Goal: Ask a question: Seek information or help from site administrators or community

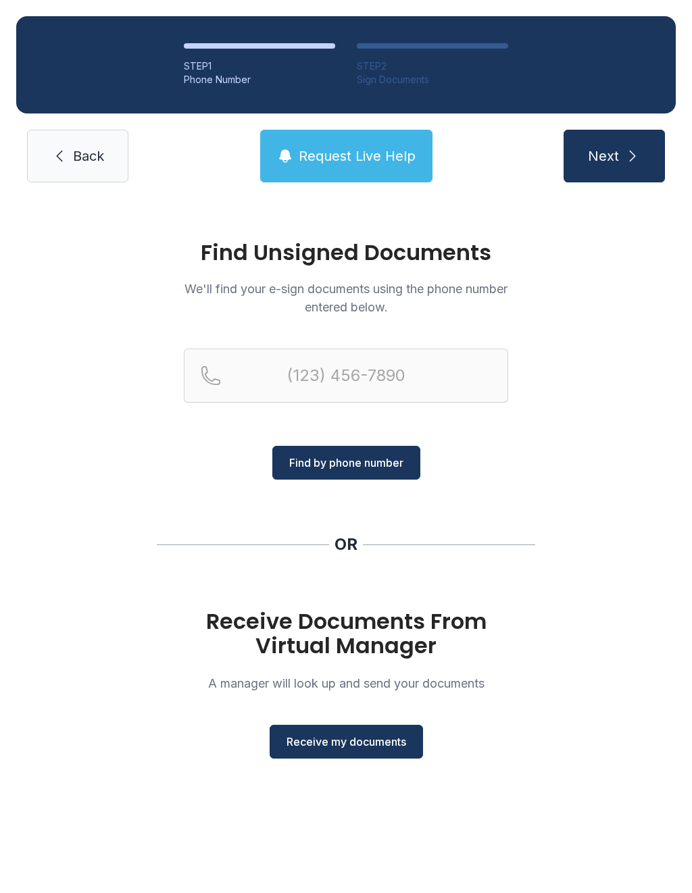
click at [353, 746] on span "Receive my documents" at bounding box center [346, 742] width 120 height 16
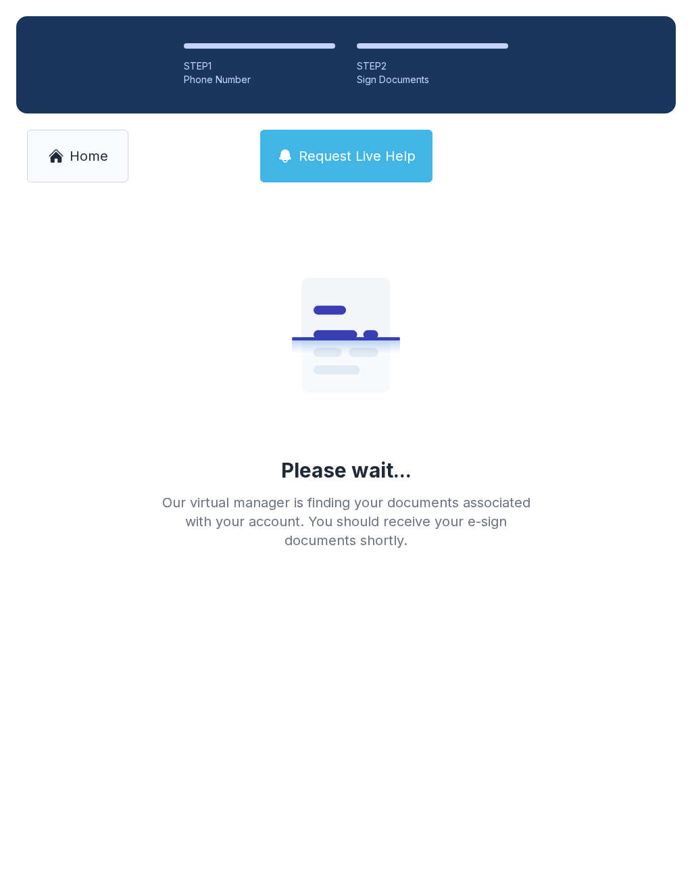
click at [61, 172] on link "Home" at bounding box center [77, 156] width 101 height 53
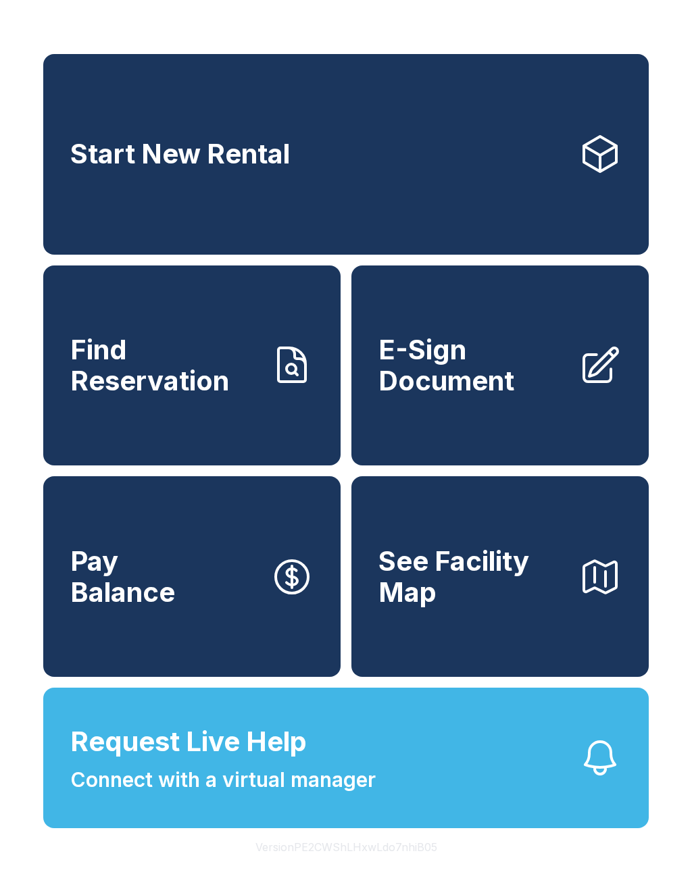
click at [372, 795] on span "Connect with a virtual manager" at bounding box center [222, 780] width 305 height 30
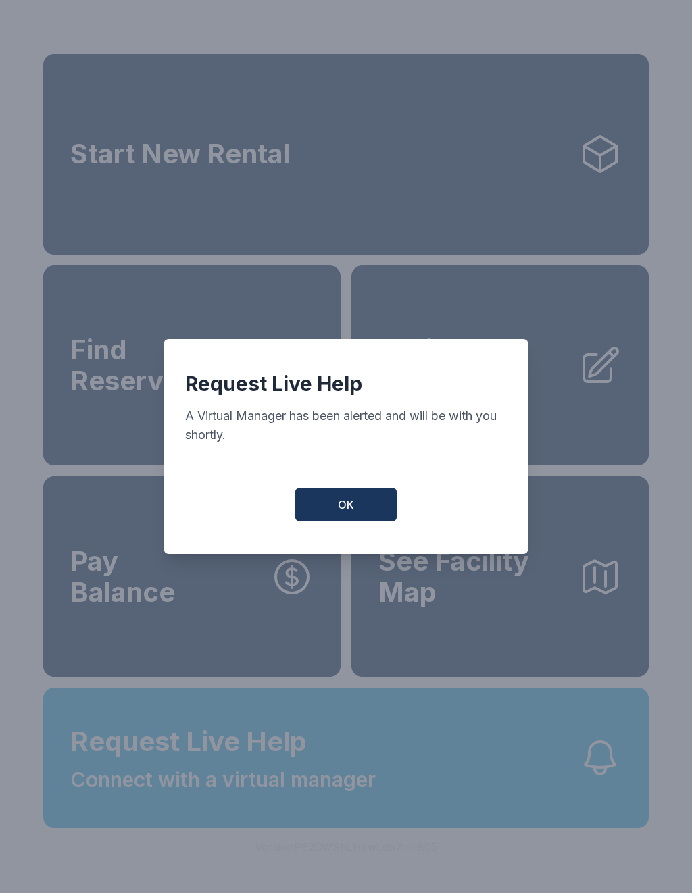
click at [359, 509] on button "OK" at bounding box center [345, 505] width 101 height 34
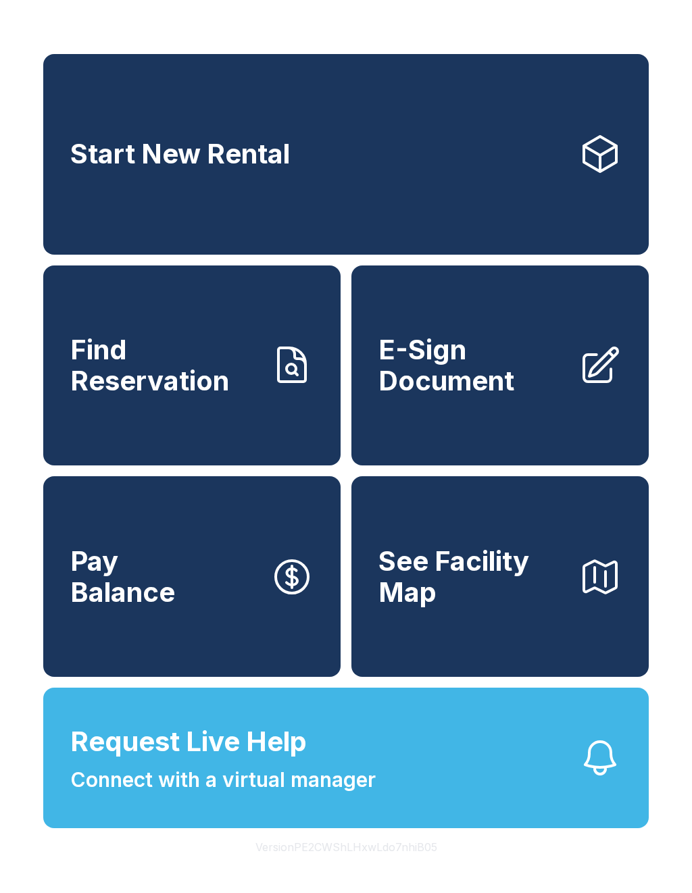
click at [330, 794] on span "Connect with a virtual manager" at bounding box center [222, 780] width 305 height 30
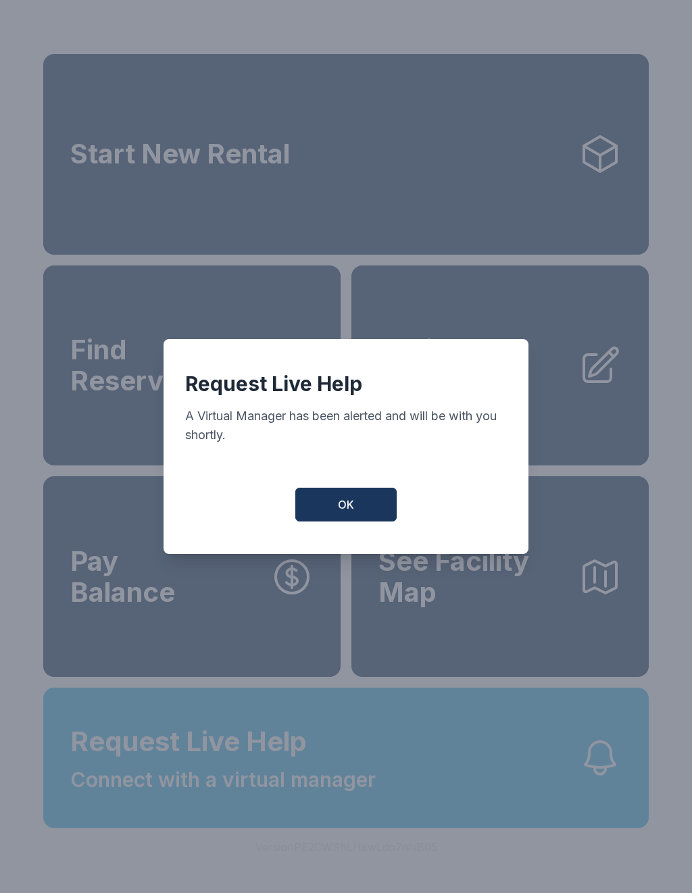
click at [339, 513] on span "OK" at bounding box center [346, 505] width 16 height 16
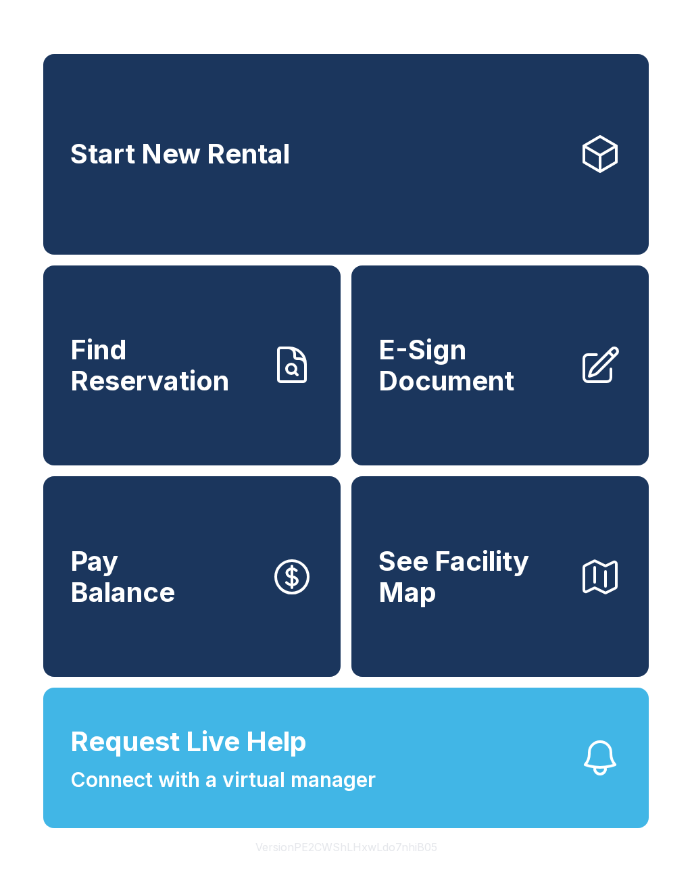
click at [460, 828] on button "Request Live Help Connect with a virtual manager" at bounding box center [345, 758] width 605 height 141
click at [409, 801] on button "Request Live Help Connect with a virtual manager" at bounding box center [345, 758] width 605 height 141
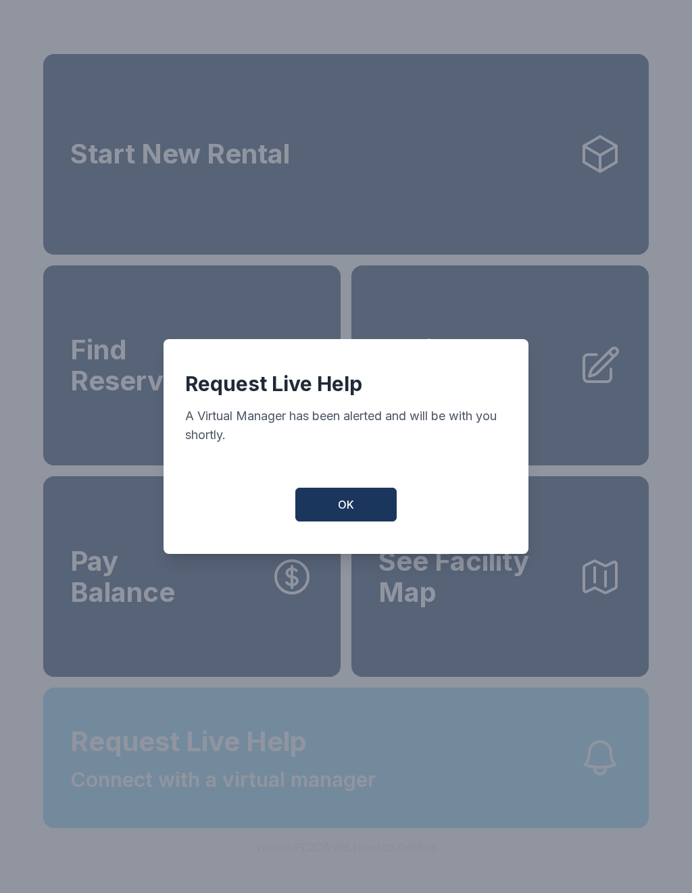
click at [408, 801] on div "Request Live Help A Virtual Manager has been alerted and will be with you short…" at bounding box center [346, 446] width 692 height 893
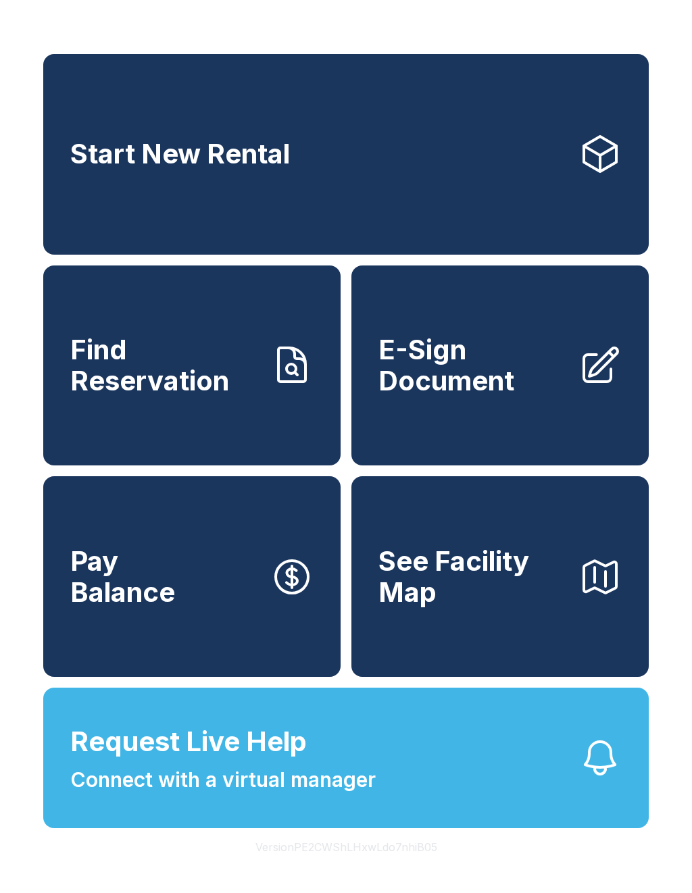
click at [436, 811] on button "Request Live Help Connect with a virtual manager" at bounding box center [345, 758] width 605 height 141
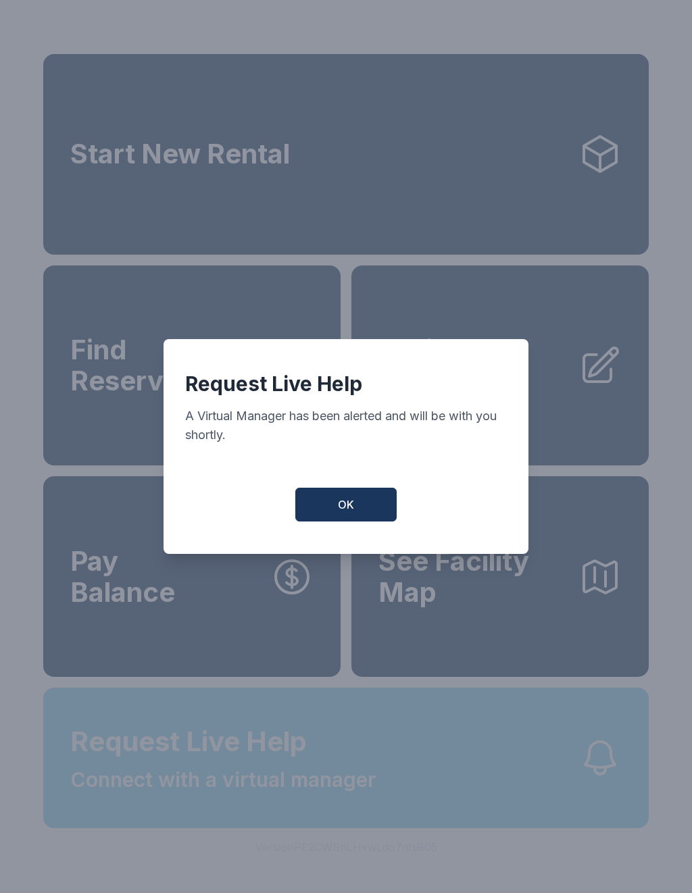
click at [436, 811] on div "Request Live Help A Virtual Manager has been alerted and will be with you short…" at bounding box center [346, 446] width 692 height 893
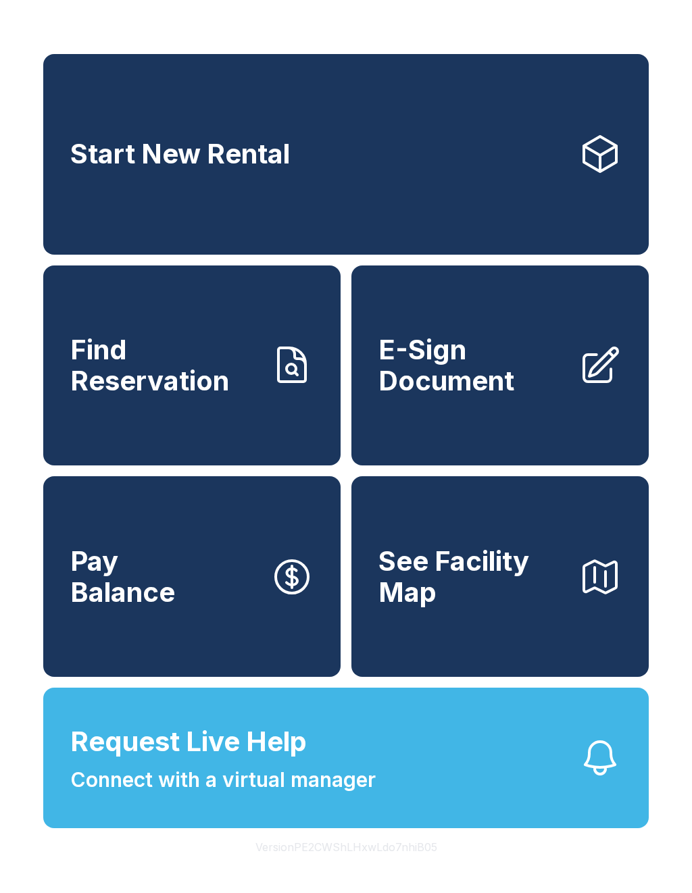
click at [407, 811] on button "Request Live Help Connect with a virtual manager" at bounding box center [345, 758] width 605 height 141
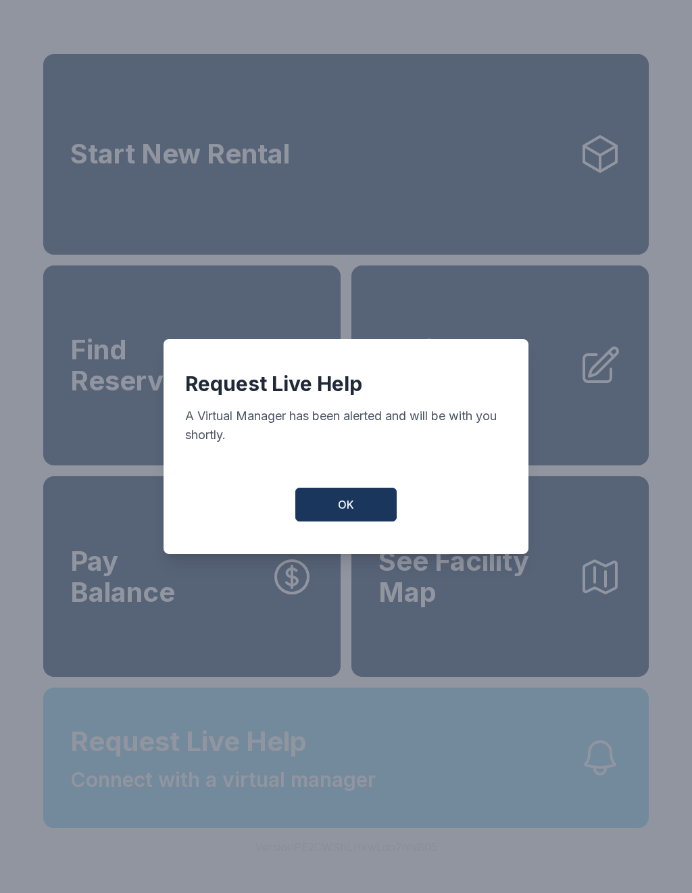
click at [406, 811] on div "Request Live Help A Virtual Manager has been alerted and will be with you short…" at bounding box center [346, 446] width 692 height 893
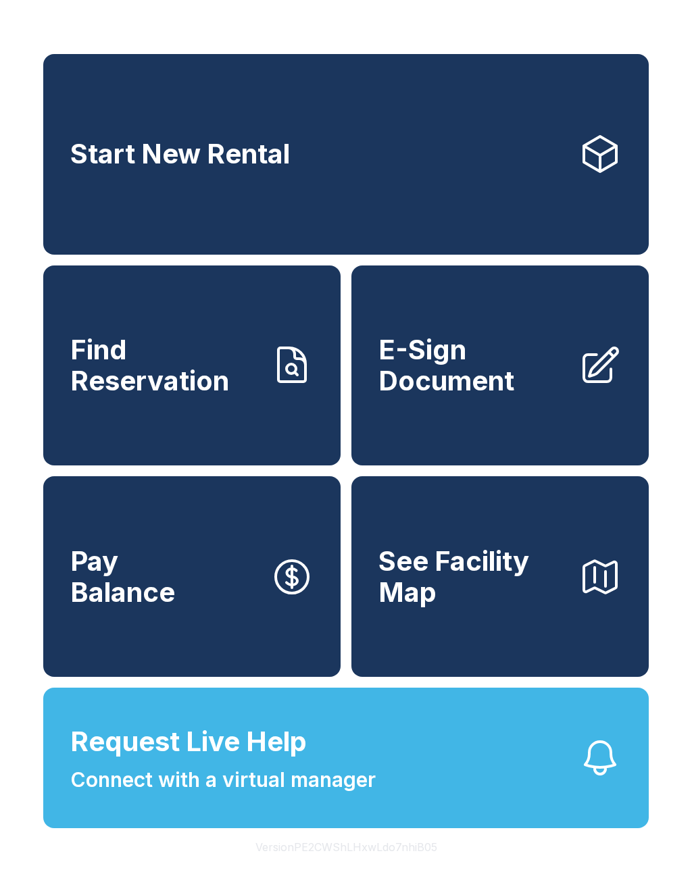
click at [474, 828] on button "Request Live Help Connect with a virtual manager" at bounding box center [345, 758] width 605 height 141
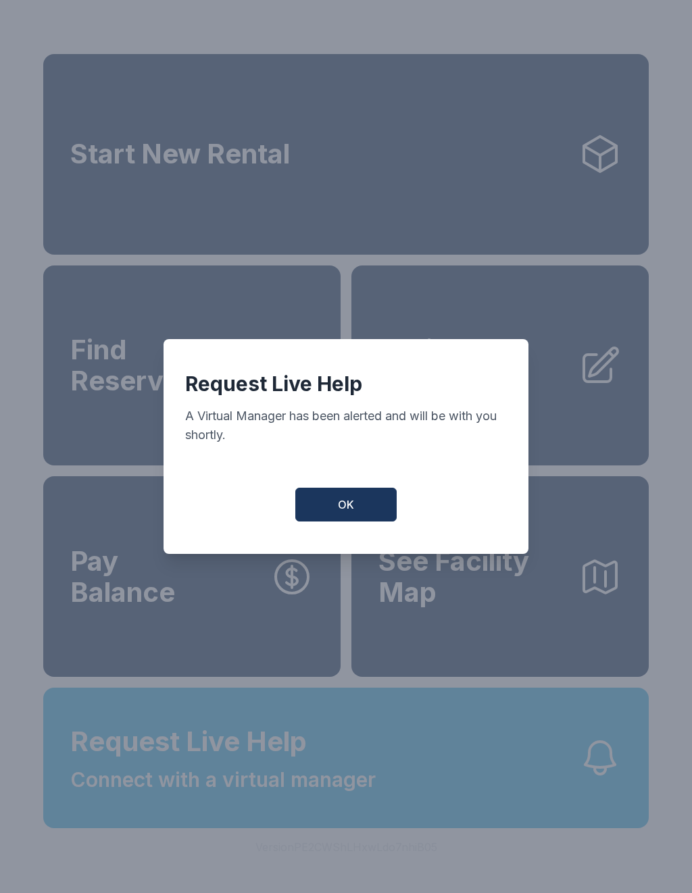
click at [382, 522] on button "OK" at bounding box center [345, 505] width 101 height 34
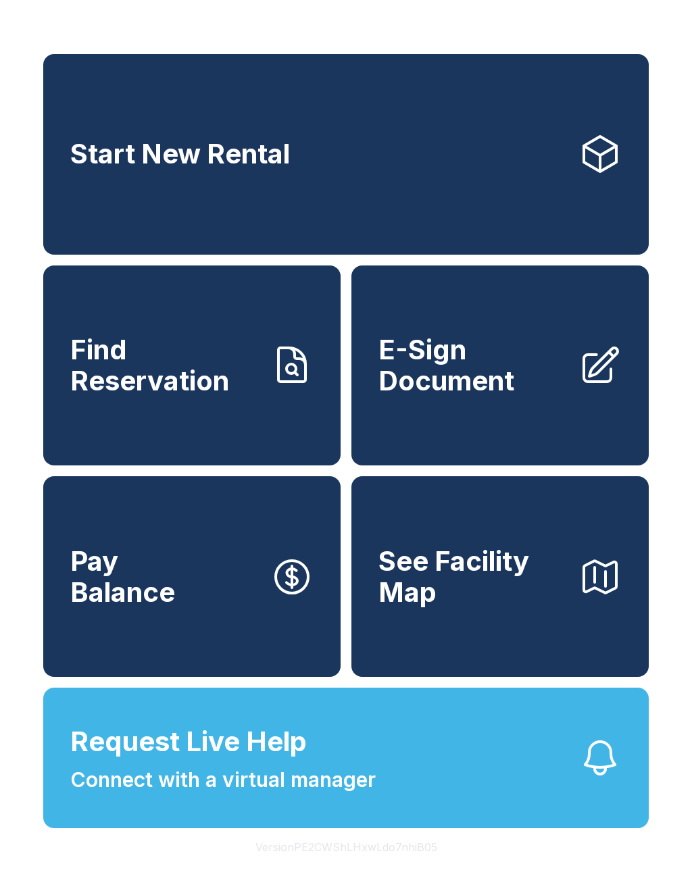
click at [357, 508] on button "See Facility Map" at bounding box center [499, 576] width 297 height 201
